Goal: Information Seeking & Learning: Learn about a topic

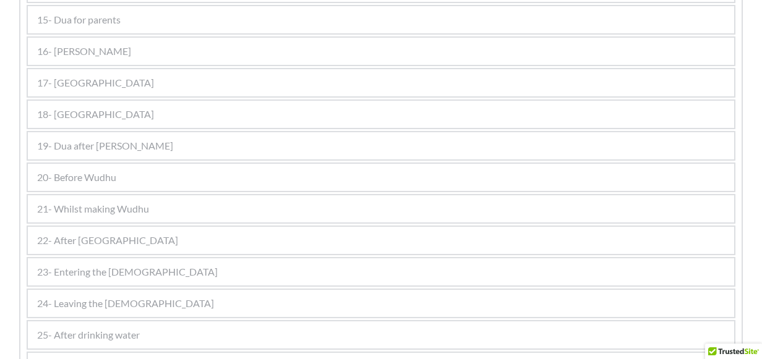
scroll to position [1523, 0]
click at [103, 83] on div "17- [GEOGRAPHIC_DATA]" at bounding box center [381, 82] width 706 height 27
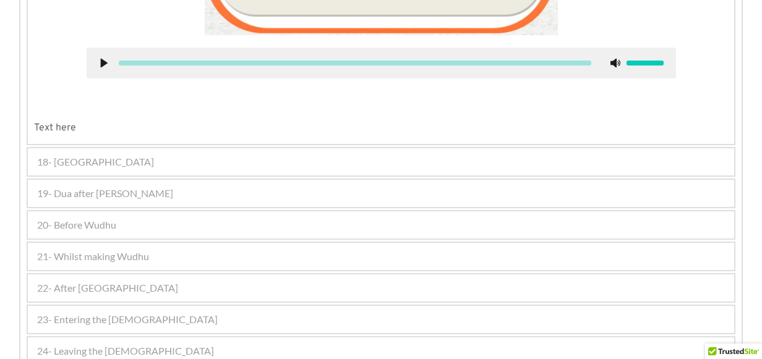
scroll to position [1929, 0]
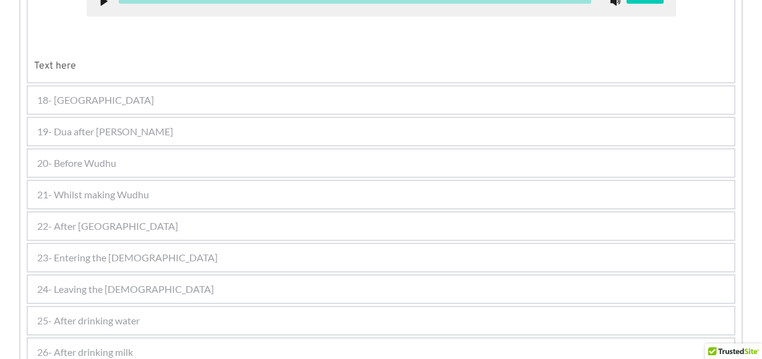
click at [103, 119] on div "19- Dua after [PERSON_NAME]" at bounding box center [381, 131] width 706 height 27
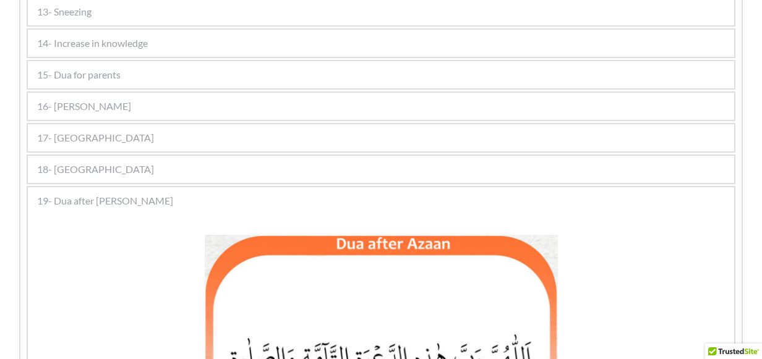
scroll to position [681, 0]
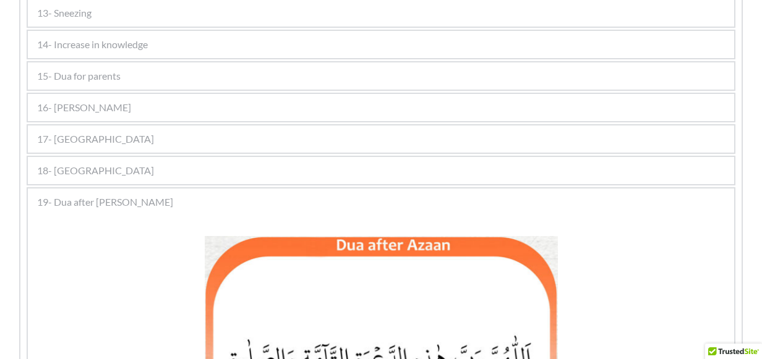
click at [96, 142] on div "17- [GEOGRAPHIC_DATA]" at bounding box center [381, 139] width 706 height 27
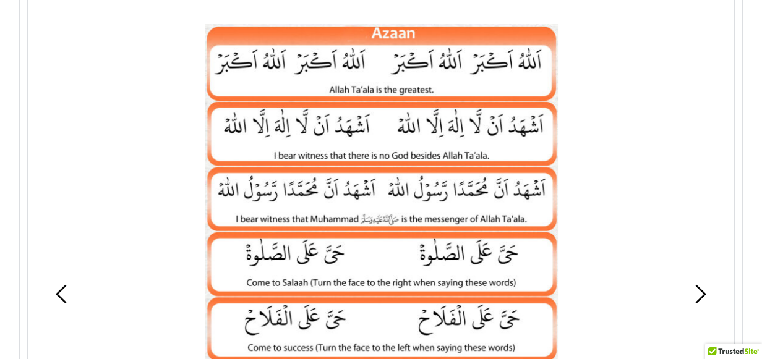
scroll to position [804, 0]
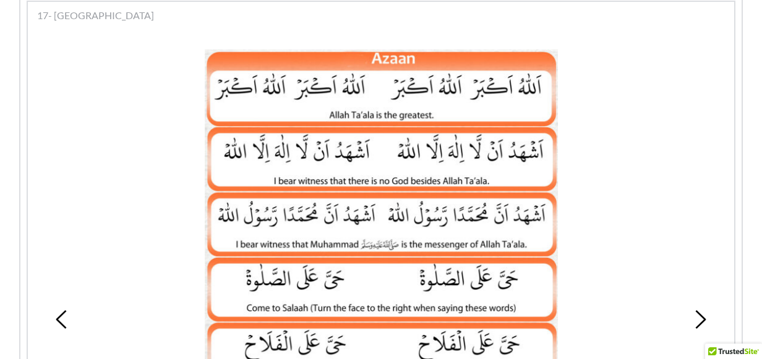
click at [471, 256] on picture at bounding box center [382, 283] width 354 height 469
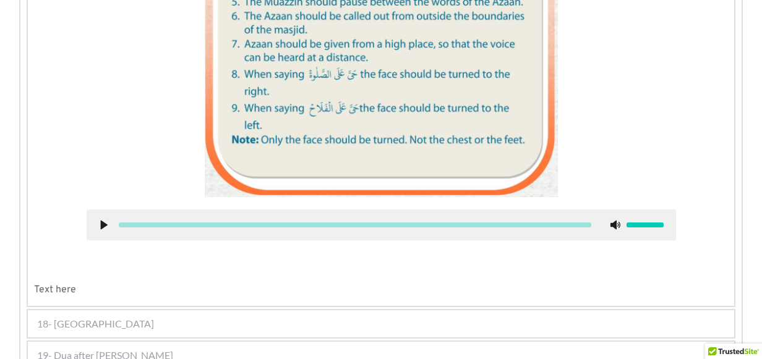
scroll to position [1856, 0]
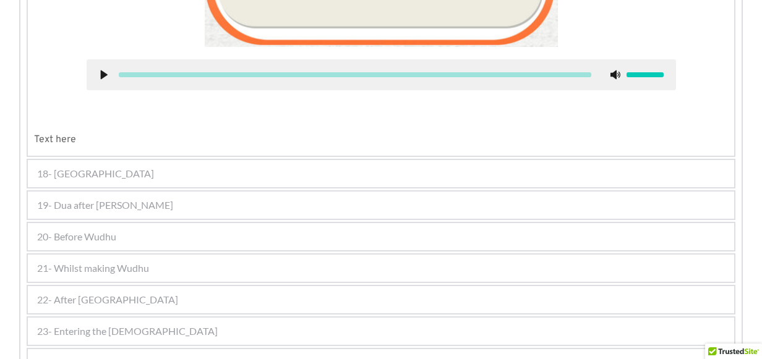
click at [87, 174] on span "18- [GEOGRAPHIC_DATA]" at bounding box center [95, 173] width 117 height 15
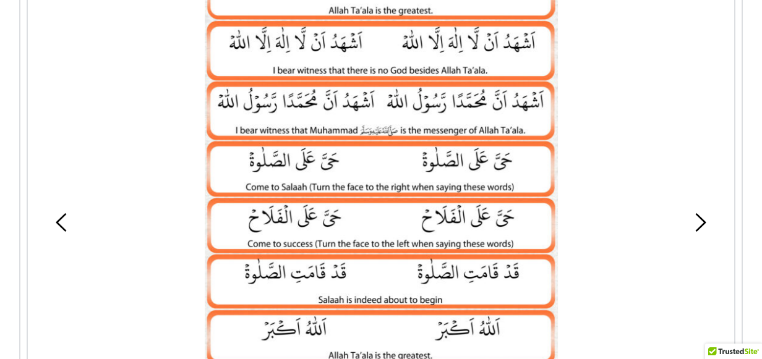
scroll to position [958, 0]
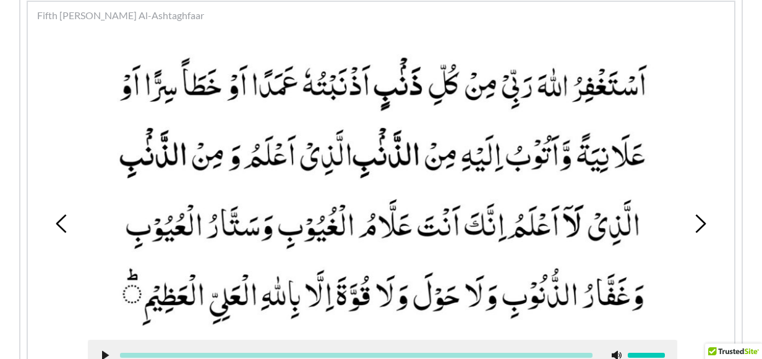
drag, startPoint x: 509, startPoint y: 164, endPoint x: 390, endPoint y: 151, distance: 120.7
click at [390, 151] on picture at bounding box center [382, 188] width 589 height 278
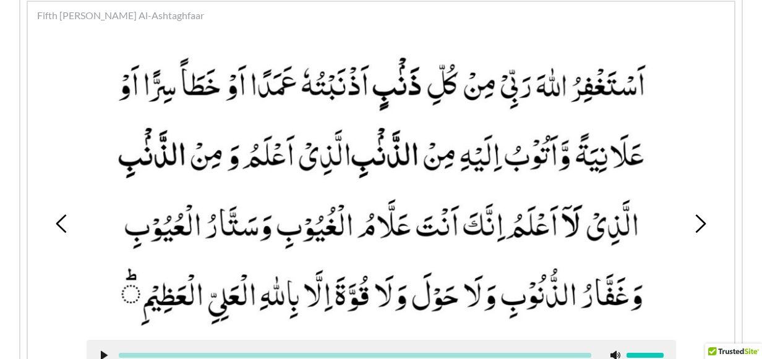
click at [390, 151] on picture at bounding box center [381, 188] width 589 height 278
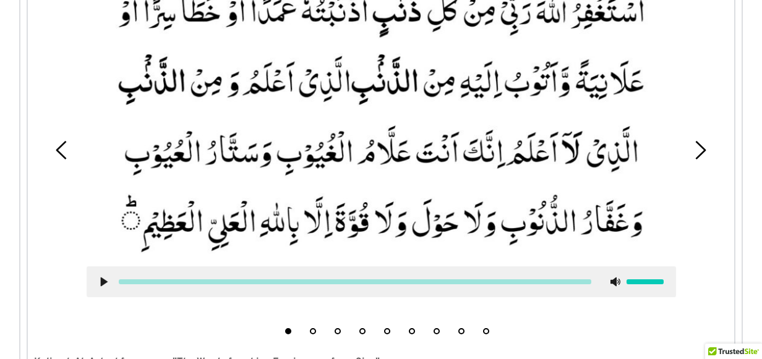
scroll to position [459, 0]
